Goal: Task Accomplishment & Management: Manage account settings

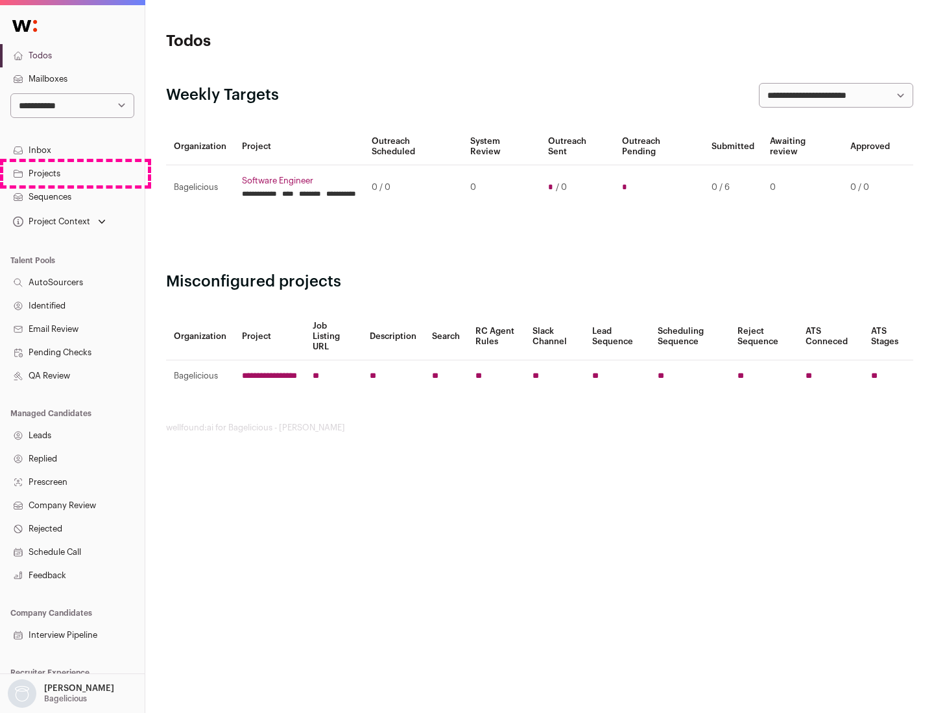
click at [72, 173] on link "Projects" at bounding box center [72, 173] width 145 height 23
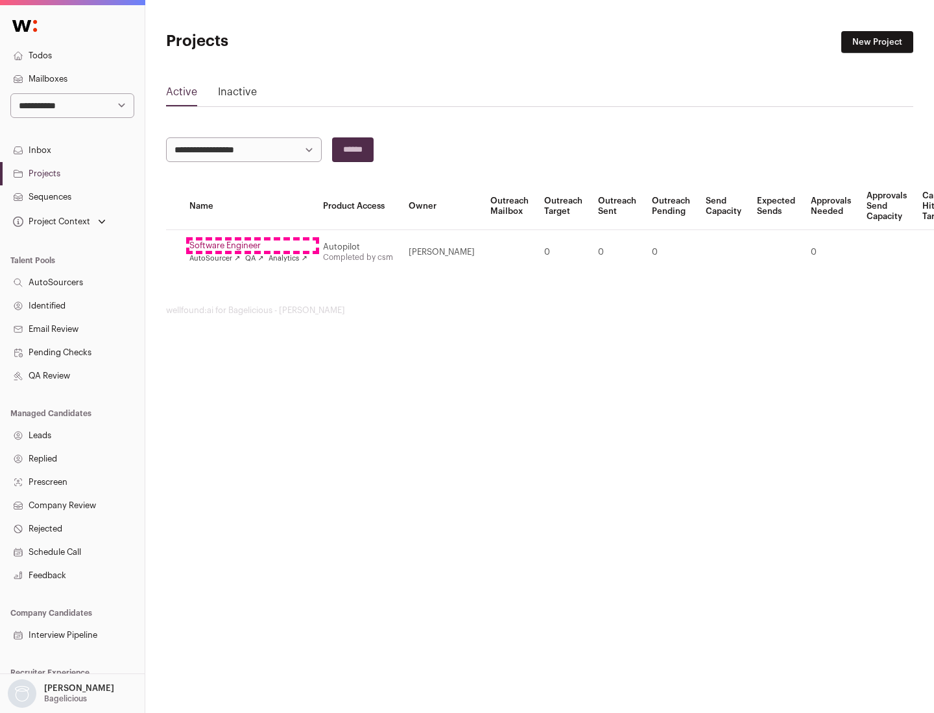
click at [252, 246] on link "Software Engineer" at bounding box center [248, 246] width 118 height 10
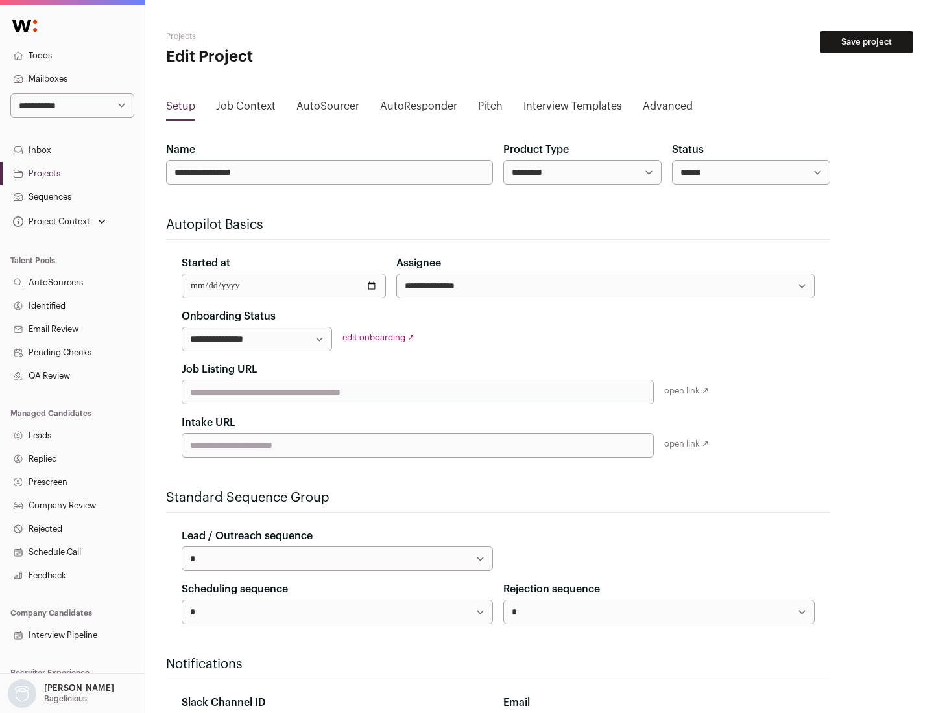
click at [866, 42] on button "Save project" at bounding box center [865, 42] width 93 height 22
